Goal: Task Accomplishment & Management: Manage account settings

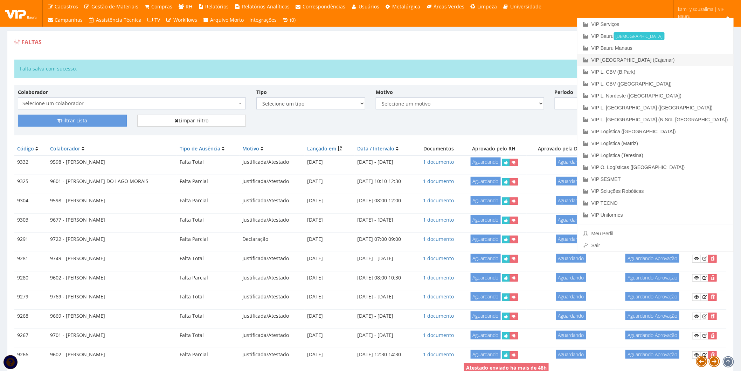
click at [725, 59] on link "VIP [GEOGRAPHIC_DATA] (Cajamar)" at bounding box center [656, 60] width 156 height 12
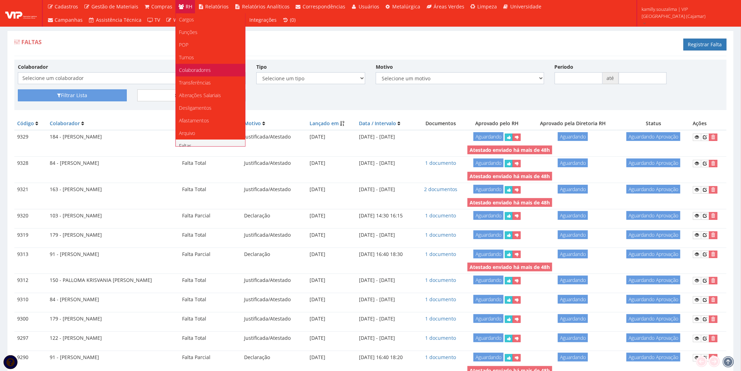
click at [205, 71] on span "Colaboradores" at bounding box center [195, 70] width 32 height 7
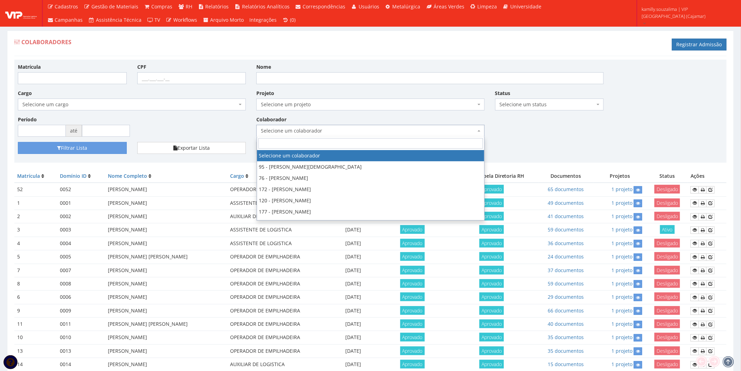
click at [379, 128] on span "Selecione um colaborador" at bounding box center [368, 130] width 215 height 7
type input "1"
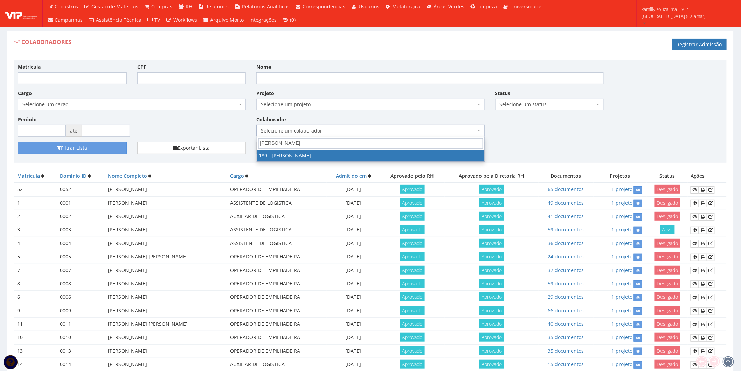
type input "rafael"
drag, startPoint x: 335, startPoint y: 156, endPoint x: 261, endPoint y: 160, distance: 74.7
select select "4087"
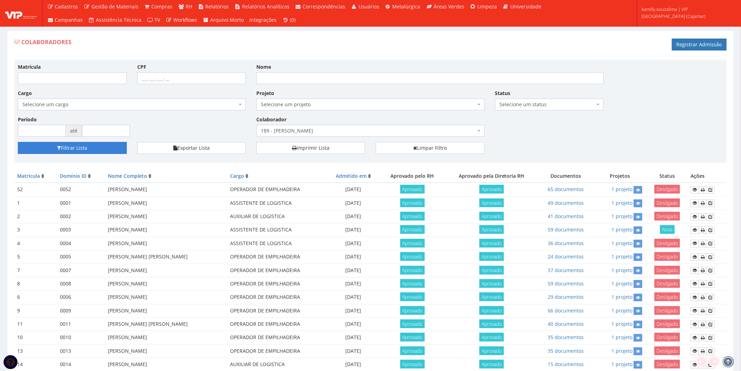
click at [76, 151] on button "Filtrar Lista" at bounding box center [72, 148] width 109 height 12
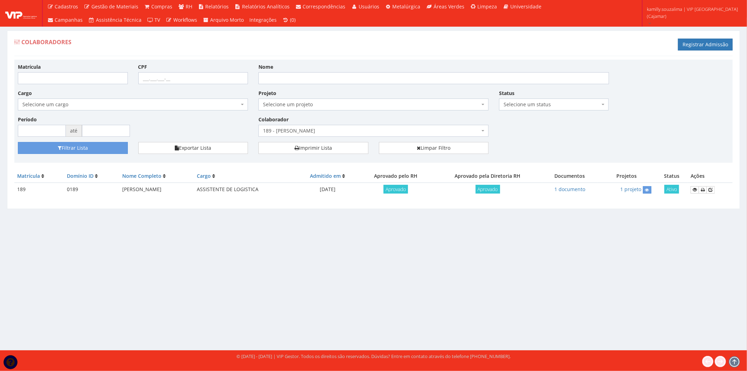
click at [333, 129] on span "189 - [PERSON_NAME]" at bounding box center [371, 130] width 217 height 7
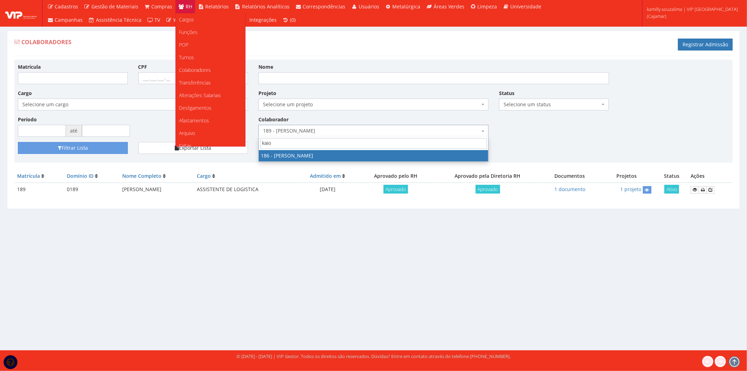
type input "kaio"
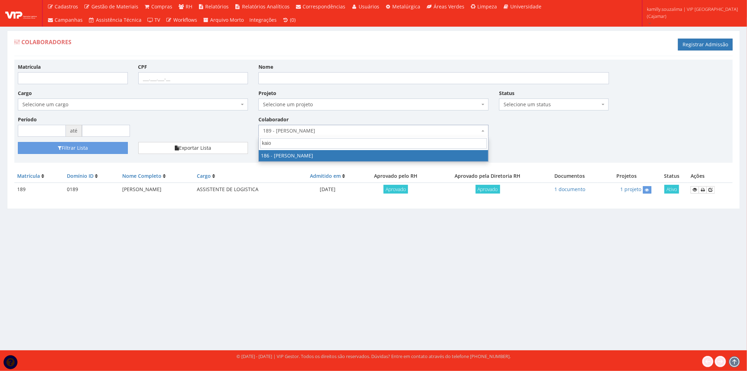
select select "4084"
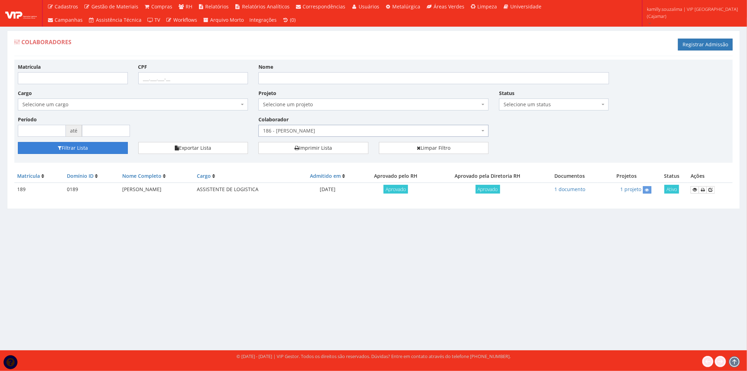
click at [96, 150] on button "Filtrar Lista" at bounding box center [73, 148] width 110 height 12
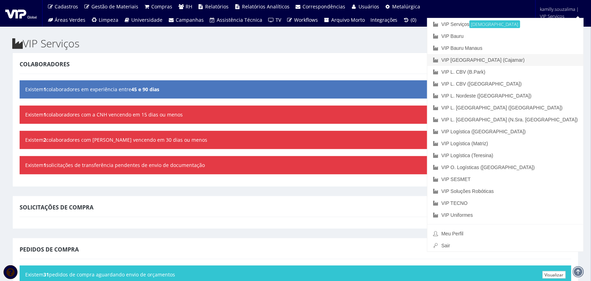
click at [561, 58] on link "VIP [GEOGRAPHIC_DATA] (Cajamar)" at bounding box center [506, 60] width 156 height 12
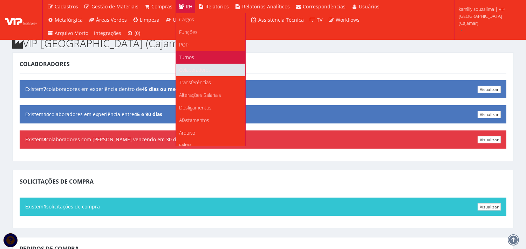
drag, startPoint x: 205, startPoint y: 66, endPoint x: 228, endPoint y: 62, distance: 22.7
click at [205, 67] on span "Colaboradores" at bounding box center [195, 70] width 32 height 7
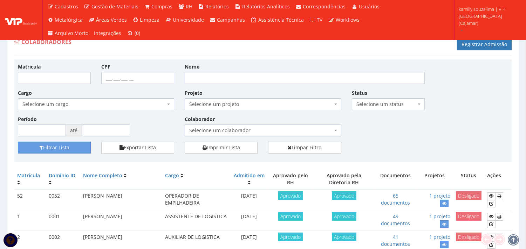
scroll to position [39, 0]
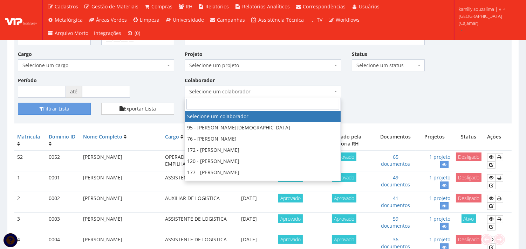
drag, startPoint x: 257, startPoint y: 87, endPoint x: 263, endPoint y: 87, distance: 5.6
click at [263, 87] on span "Selecione um colaborador" at bounding box center [263, 92] width 156 height 12
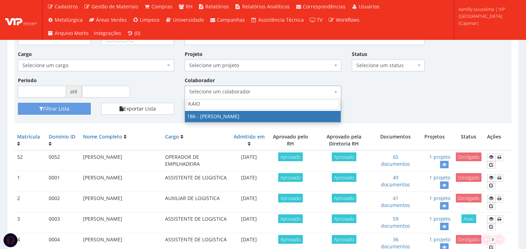
type input "KAIO"
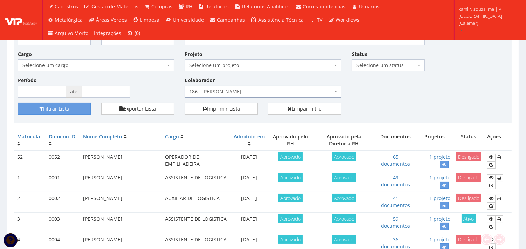
select select "4084"
click at [68, 111] on button "Filtrar Lista" at bounding box center [54, 109] width 73 height 12
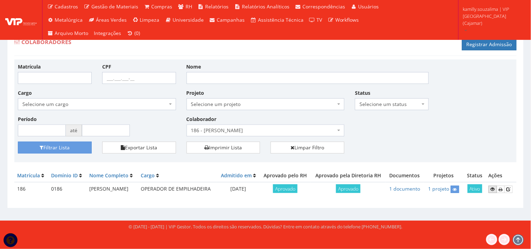
click at [492, 193] on link at bounding box center [493, 189] width 8 height 7
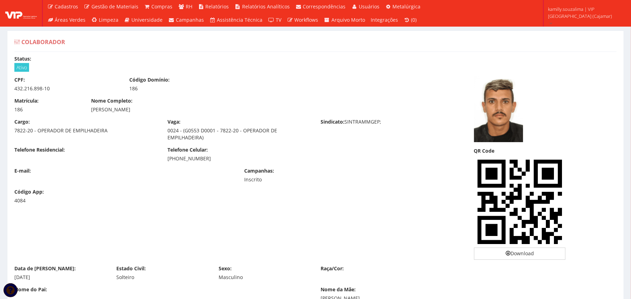
drag, startPoint x: 186, startPoint y: 113, endPoint x: 86, endPoint y: 116, distance: 100.2
click at [86, 116] on div "Matrícula: 186 Nome Completo: KAIO HENRIQUE MACIEL SANTIAGO" at bounding box center [239, 107] width 460 height 21
copy div "KAIO HENRIQUE MACIEL SANTIAGO"
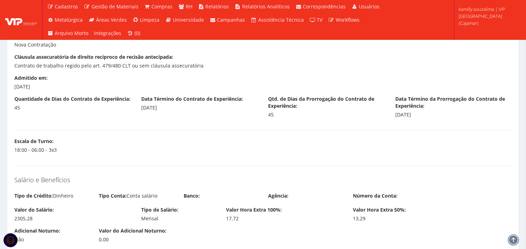
scroll to position [622, 0]
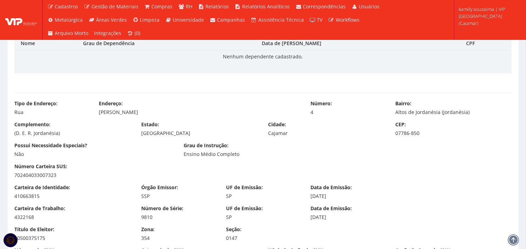
scroll to position [428, 0]
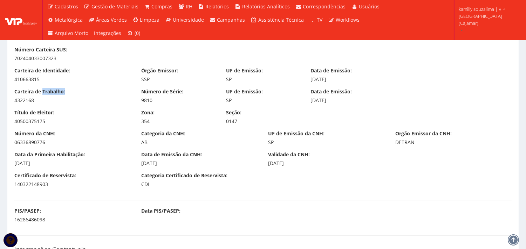
drag, startPoint x: 44, startPoint y: 94, endPoint x: 15, endPoint y: 98, distance: 29.8
click at [15, 99] on div "Carteira de Trabalho: 4322168" at bounding box center [72, 96] width 127 height 16
drag, startPoint x: 46, startPoint y: 103, endPoint x: 0, endPoint y: 103, distance: 45.5
copy div "4322168"
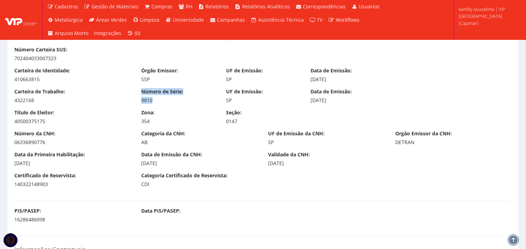
drag, startPoint x: 137, startPoint y: 106, endPoint x: 124, endPoint y: 107, distance: 12.7
click at [124, 107] on div "Carteira de Trabalho: 4322168 Número de Série: 9810 UF de Emissão: SP Data de E…" at bounding box center [263, 98] width 508 height 21
click at [193, 99] on div "9810" at bounding box center [178, 100] width 74 height 7
drag, startPoint x: 138, startPoint y: 103, endPoint x: 125, endPoint y: 105, distance: 13.1
click at [125, 105] on div "Carteira de Trabalho: 4322168 Número de Série: 9810 UF de Emissão: SP Data de E…" at bounding box center [263, 98] width 508 height 21
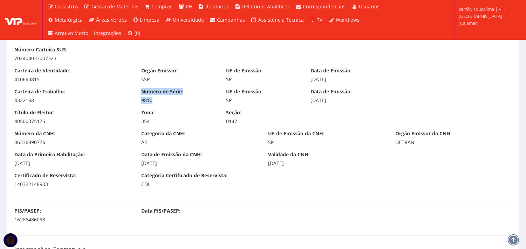
click at [145, 102] on div "9810" at bounding box center [178, 100] width 74 height 7
drag, startPoint x: 152, startPoint y: 100, endPoint x: 162, endPoint y: 100, distance: 9.8
click at [162, 100] on div "9810" at bounding box center [178, 100] width 74 height 7
copy div "9810"
click at [307, 102] on div "Data de Emissão: 18/08/2021" at bounding box center [347, 96] width 85 height 16
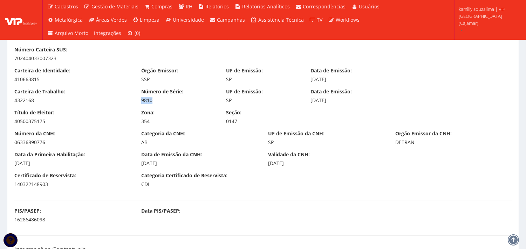
copy div "18/08/2021"
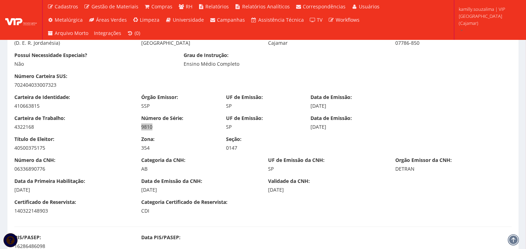
scroll to position [350, 0]
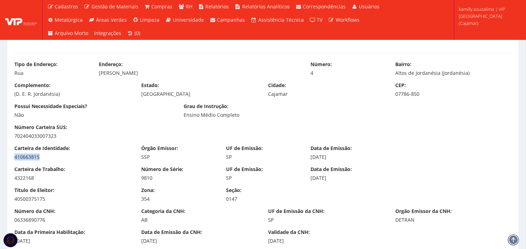
drag, startPoint x: 62, startPoint y: 158, endPoint x: 11, endPoint y: 158, distance: 51.8
click at [11, 158] on div "Carteira de Identidade: 410663815" at bounding box center [72, 153] width 127 height 16
copy div "410663815"
drag, startPoint x: 351, startPoint y: 158, endPoint x: 311, endPoint y: 158, distance: 39.6
click at [311, 158] on div "07/03/2022" at bounding box center [347, 157] width 74 height 7
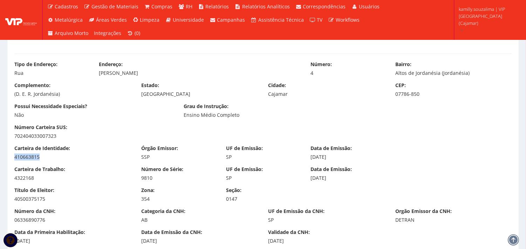
copy div "07/03/2022"
copy div "40500375175"
drag, startPoint x: 162, startPoint y: 197, endPoint x: 141, endPoint y: 199, distance: 21.1
click at [141, 199] on div "354" at bounding box center [178, 199] width 74 height 7
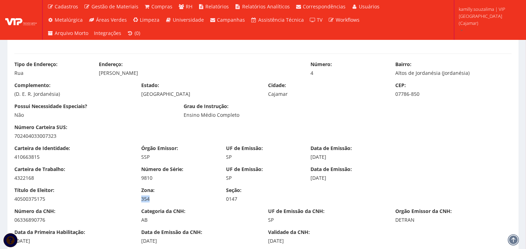
copy div "354"
drag, startPoint x: 250, startPoint y: 197, endPoint x: 225, endPoint y: 200, distance: 25.8
click at [225, 200] on div "Seção: 0147" at bounding box center [263, 195] width 85 height 16
copy div "0147"
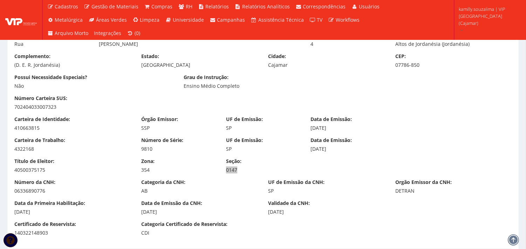
scroll to position [428, 0]
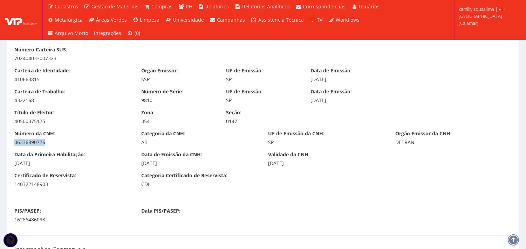
drag, startPoint x: 60, startPoint y: 141, endPoint x: 11, endPoint y: 144, distance: 49.5
click at [11, 144] on div "Número da CNH: 06336890776" at bounding box center [72, 138] width 127 height 16
copy div "06336890776"
drag, startPoint x: 51, startPoint y: 167, endPoint x: 2, endPoint y: 168, distance: 48.4
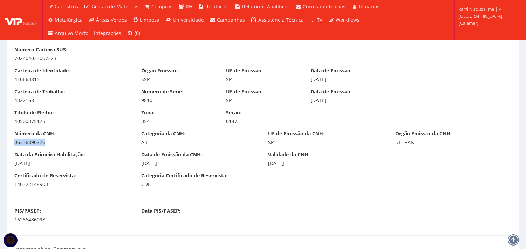
drag, startPoint x: 193, startPoint y: 163, endPoint x: 133, endPoint y: 165, distance: 59.2
click at [133, 165] on div "Data da Primeira Habilitação: 02/04/2021 Data de Emissão da CNH: 08/11/2024 Val…" at bounding box center [263, 161] width 508 height 21
click at [188, 166] on div "08/11/2024" at bounding box center [199, 163] width 116 height 7
drag, startPoint x: 187, startPoint y: 166, endPoint x: 143, endPoint y: 162, distance: 44.4
click at [143, 162] on div "08/11/2024" at bounding box center [199, 163] width 116 height 7
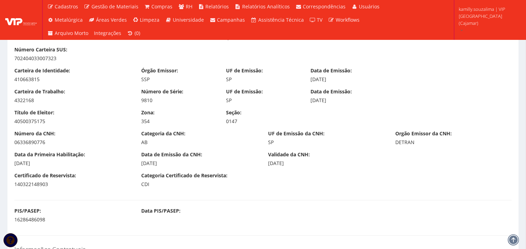
click at [182, 165] on div "08/11/2024" at bounding box center [199, 163] width 116 height 7
drag, startPoint x: 177, startPoint y: 164, endPoint x: 137, endPoint y: 164, distance: 39.6
click at [137, 164] on div "Data de Emissão da CNH: 08/11/2024" at bounding box center [199, 159] width 127 height 16
drag, startPoint x: 318, startPoint y: 166, endPoint x: 267, endPoint y: 166, distance: 51.1
click at [267, 166] on div "Validade da CNH: 08/11/2034" at bounding box center [326, 159] width 127 height 16
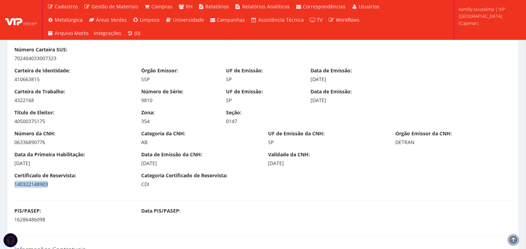
drag, startPoint x: 0, startPoint y: 185, endPoint x: 10, endPoint y: 186, distance: 9.9
click at [10, 186] on div "Certificado de Reservista: 140322148903" at bounding box center [72, 180] width 127 height 16
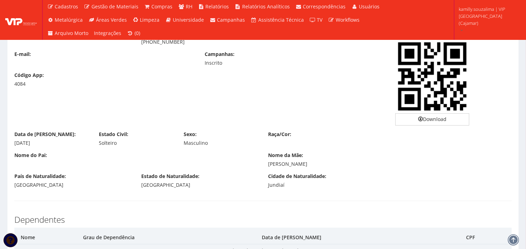
scroll to position [272, 0]
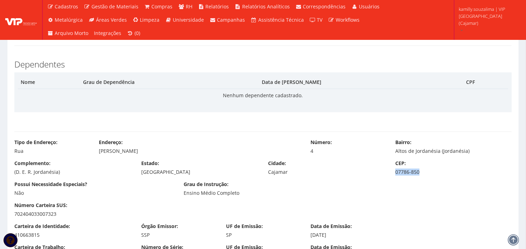
drag, startPoint x: 427, startPoint y: 171, endPoint x: 394, endPoint y: 173, distance: 33.0
click at [394, 173] on div "CEP: 07786-850" at bounding box center [453, 168] width 127 height 16
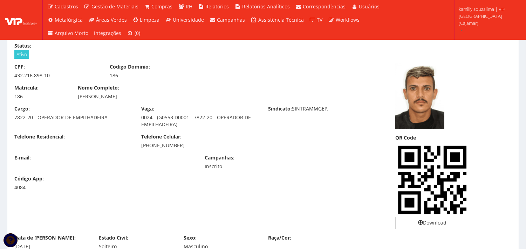
scroll to position [0, 0]
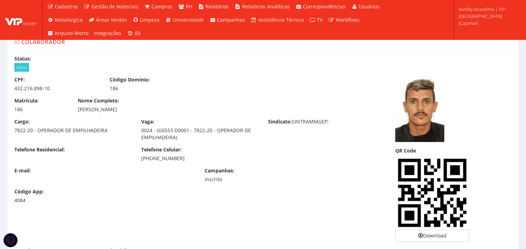
drag, startPoint x: 193, startPoint y: 162, endPoint x: 152, endPoint y: 161, distance: 41.0
click at [152, 161] on div "(11) 94367-1768" at bounding box center [199, 158] width 116 height 7
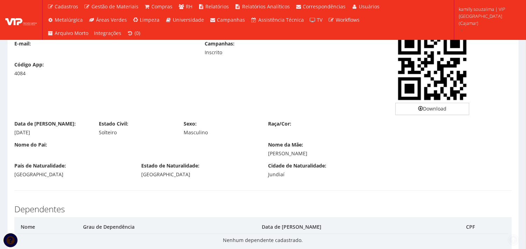
scroll to position [156, 0]
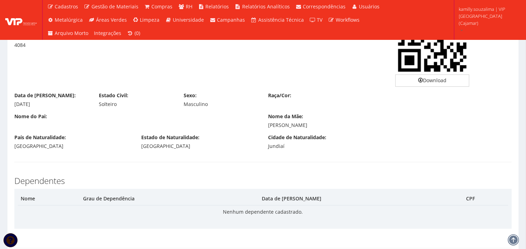
drag, startPoint x: 46, startPoint y: 103, endPoint x: 6, endPoint y: 106, distance: 40.1
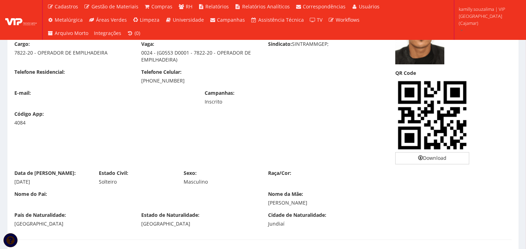
scroll to position [117, 0]
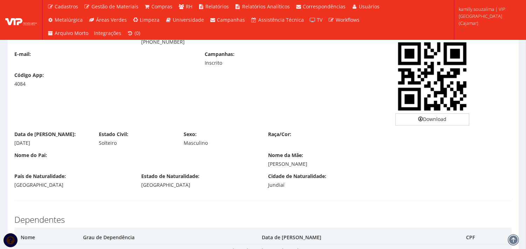
drag, startPoint x: 354, startPoint y: 165, endPoint x: 263, endPoint y: 166, distance: 91.1
click at [263, 166] on div "Nome da Mãe: CLAUDIANA MACIEL SANTIAGO" at bounding box center [390, 160] width 254 height 16
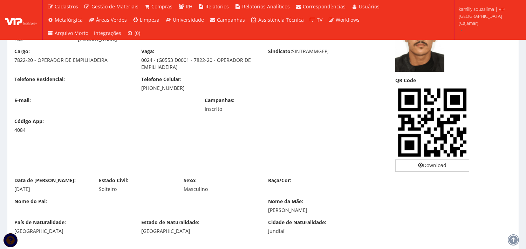
scroll to position [0, 0]
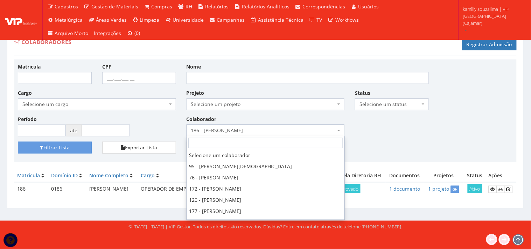
click at [268, 130] on span "186 - KAIO HENRIQUE MACIEL SANTIAGO" at bounding box center [263, 130] width 145 height 7
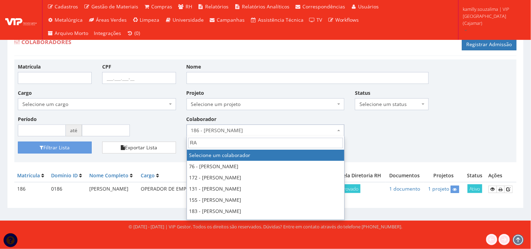
type input "R"
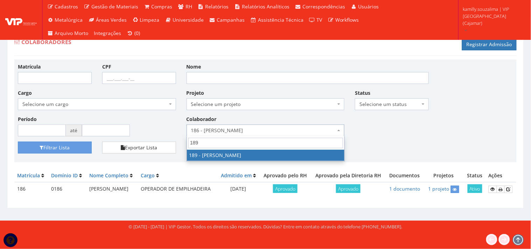
type input "189"
select select "4087"
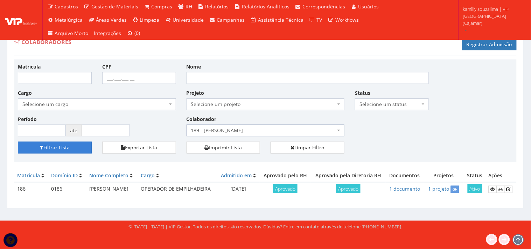
drag, startPoint x: 50, startPoint y: 148, endPoint x: 68, endPoint y: 145, distance: 17.8
click at [50, 149] on button "Filtrar Lista" at bounding box center [55, 148] width 74 height 12
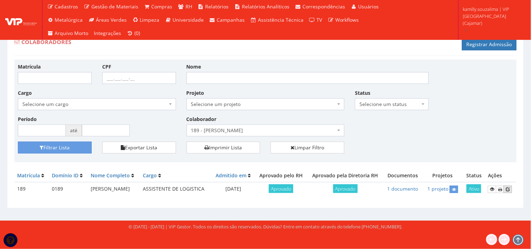
click at [510, 190] on icon at bounding box center [508, 189] width 4 height 5
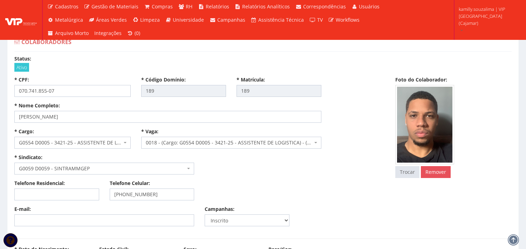
select select
drag, startPoint x: 121, startPoint y: 119, endPoint x: 19, endPoint y: 123, distance: 102.0
click at [19, 123] on div "* Nome Completo: RAFAEL OLIVEIRA DA CONCEIÇÃO" at bounding box center [199, 115] width 381 height 26
drag, startPoint x: 75, startPoint y: 91, endPoint x: 0, endPoint y: 89, distance: 75.3
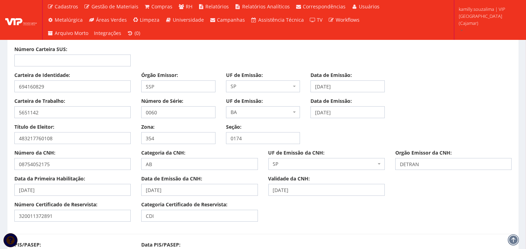
scroll to position [506, 0]
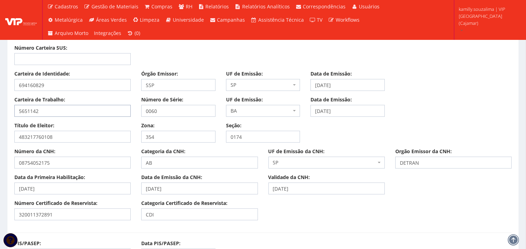
drag, startPoint x: 20, startPoint y: 112, endPoint x: 0, endPoint y: 113, distance: 19.6
click at [125, 113] on div "Carteira de Trabalho: 5651142 Número de Série: 0060 UF de Emissão: Selecione um…" at bounding box center [263, 109] width 508 height 26
drag, startPoint x: 349, startPoint y: 111, endPoint x: 314, endPoint y: 110, distance: 35.4
click at [314, 110] on input "18/10/2019" at bounding box center [347, 111] width 74 height 12
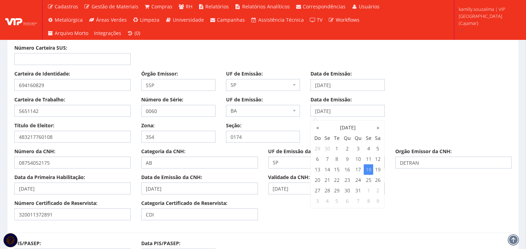
click at [243, 108] on span "BA" at bounding box center [260, 111] width 61 height 7
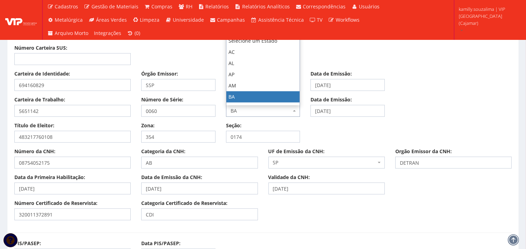
type input "SP"
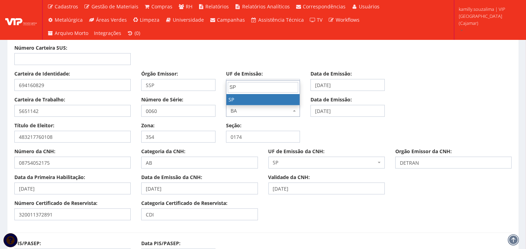
select select "SP"
drag, startPoint x: 54, startPoint y: 88, endPoint x: 0, endPoint y: 103, distance: 56.3
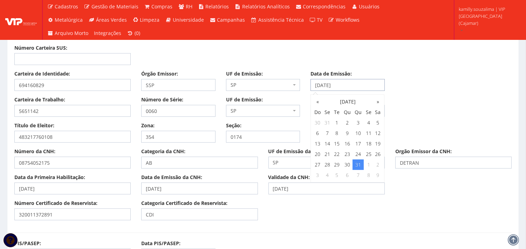
drag, startPoint x: 371, startPoint y: 88, endPoint x: 285, endPoint y: 90, distance: 85.5
click at [285, 90] on div "Carteira de Identidade: 694160829 Órgão Emissor: SSP UF de Emissão: Selecione u…" at bounding box center [263, 83] width 508 height 26
drag, startPoint x: 71, startPoint y: 138, endPoint x: 9, endPoint y: 137, distance: 62.0
click at [9, 137] on div "Título de Eleitor: 483217760108" at bounding box center [72, 132] width 127 height 21
drag, startPoint x: 159, startPoint y: 138, endPoint x: 141, endPoint y: 137, distance: 17.5
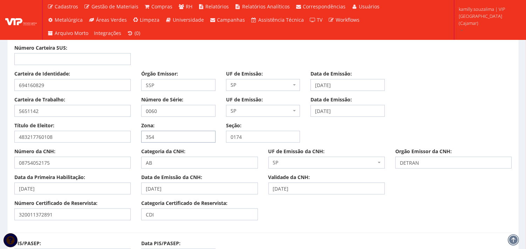
click at [141, 137] on input "354" at bounding box center [178, 137] width 74 height 12
drag, startPoint x: 264, startPoint y: 133, endPoint x: 208, endPoint y: 138, distance: 56.3
click at [208, 138] on div "Título de Eleitor: 483217760108 Zona: 354 Seção: 0174" at bounding box center [263, 135] width 508 height 26
drag, startPoint x: 72, startPoint y: 161, endPoint x: 0, endPoint y: 166, distance: 72.3
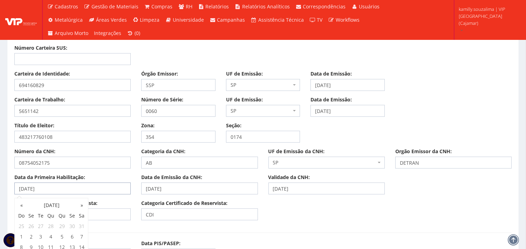
drag, startPoint x: 78, startPoint y: 187, endPoint x: 0, endPoint y: 189, distance: 78.5
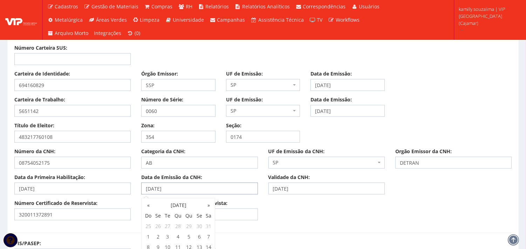
drag, startPoint x: 195, startPoint y: 188, endPoint x: 110, endPoint y: 192, distance: 85.9
click at [110, 192] on div "Data da Primeira Habilitação: 24/09/2024 Data de Emissão da CNH: 25/09/2024 Val…" at bounding box center [263, 187] width 508 height 26
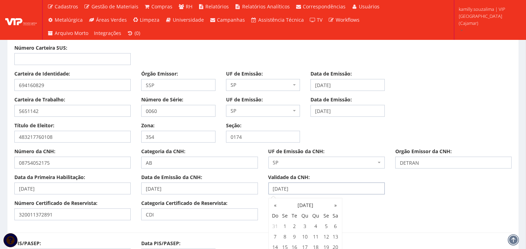
drag, startPoint x: 313, startPoint y: 189, endPoint x: 245, endPoint y: 190, distance: 68.3
click at [245, 190] on div "Data da Primeira Habilitação: 24/09/2024 Data de Emissão da CNH: 25/09/2024 Val…" at bounding box center [263, 187] width 508 height 26
drag, startPoint x: 4, startPoint y: 216, endPoint x: 0, endPoint y: 216, distance: 4.2
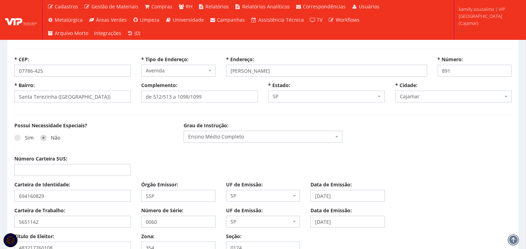
scroll to position [350, 0]
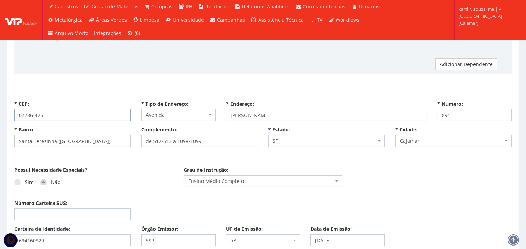
drag, startPoint x: 63, startPoint y: 116, endPoint x: 10, endPoint y: 116, distance: 53.6
click at [10, 116] on div "* CEP: 07786-425" at bounding box center [72, 111] width 127 height 21
select select
type input "Carregando..."
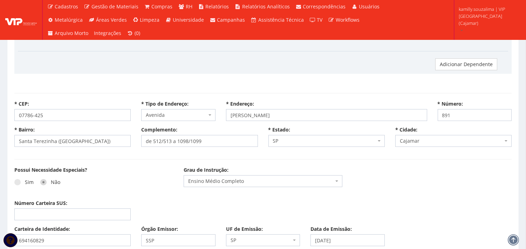
type input "Carregando..."
select select
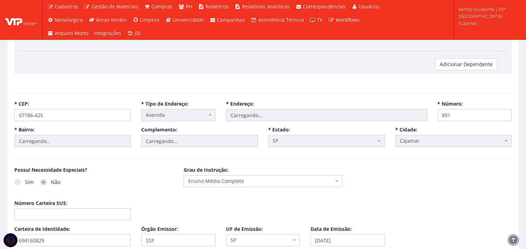
select select
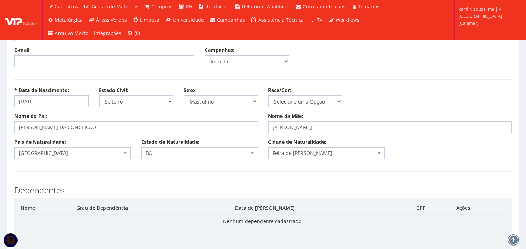
scroll to position [117, 0]
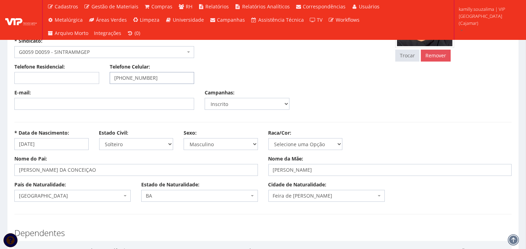
select select
type input "Carregando..."
select select
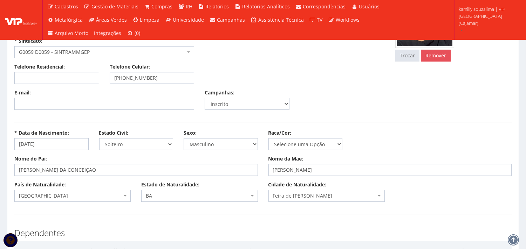
select select
drag, startPoint x: 156, startPoint y: 76, endPoint x: 125, endPoint y: 78, distance: 30.9
click at [125, 78] on input "(11) 94193-7074" at bounding box center [152, 78] width 85 height 12
select select "avenida"
type input "Pedro Celestino Leite Penteado"
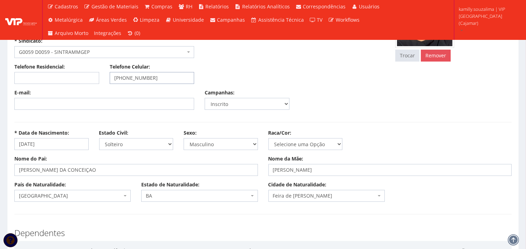
type input "Santa Terezinha (Jordanésia)"
type input "de 512/513 a 1098/1099"
select select "25"
select select "4809"
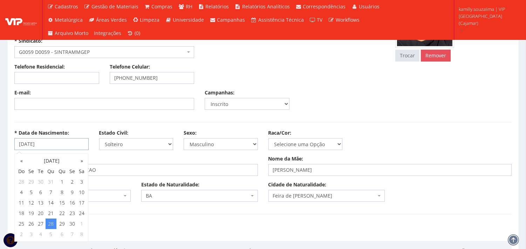
drag, startPoint x: 71, startPoint y: 150, endPoint x: 0, endPoint y: 146, distance: 70.9
drag, startPoint x: 62, startPoint y: 144, endPoint x: 0, endPoint y: 147, distance: 62.1
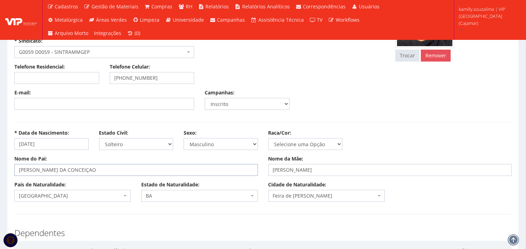
drag, startPoint x: 128, startPoint y: 168, endPoint x: 16, endPoint y: 169, distance: 111.7
click at [16, 169] on input "NELSON PEREIRA DA CONCEIÇAO" at bounding box center [135, 170] width 243 height 12
drag, startPoint x: 353, startPoint y: 173, endPoint x: 264, endPoint y: 173, distance: 89.0
click at [264, 173] on div "Nome da Mãe: MARIA MARTA SILVA OLIVEIRA" at bounding box center [390, 166] width 254 height 21
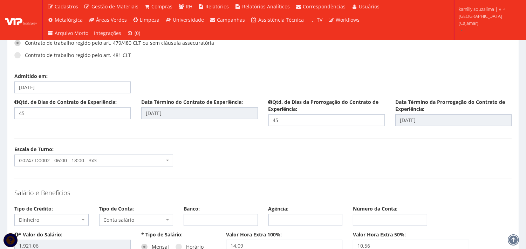
scroll to position [895, 0]
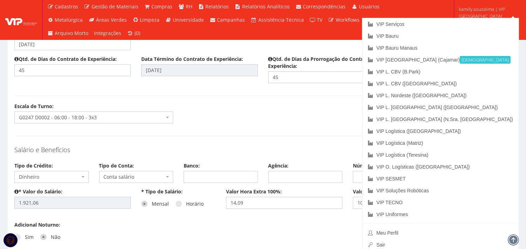
drag, startPoint x: 350, startPoint y: 121, endPoint x: 356, endPoint y: 119, distance: 6.8
click at [350, 121] on div "Escala de Turno: Selecione um turno G0246 D0001 - 06:00 as 15:00 SEG A SEX G024…" at bounding box center [263, 116] width 508 height 26
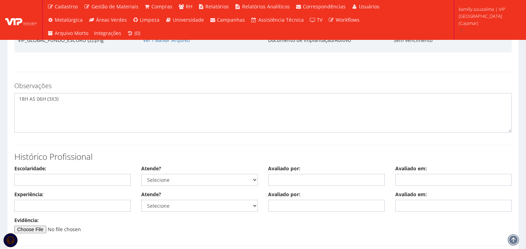
scroll to position [3131, 0]
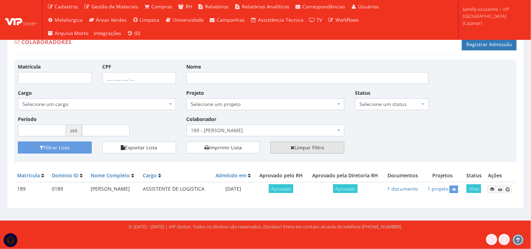
drag, startPoint x: 317, startPoint y: 148, endPoint x: 147, endPoint y: 42, distance: 199.9
click at [316, 148] on link "Limpar Filtro" at bounding box center [308, 148] width 74 height 12
